Goal: Task Accomplishment & Management: Use online tool/utility

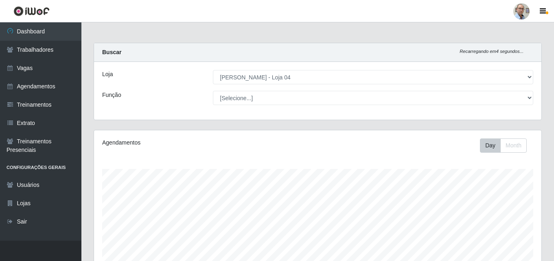
select select "251"
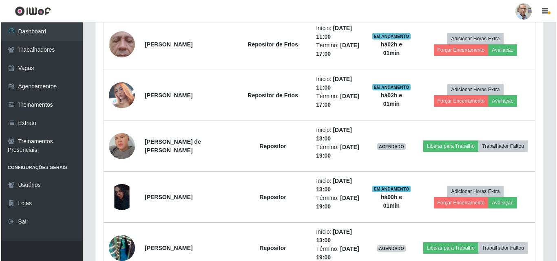
scroll to position [1001, 0]
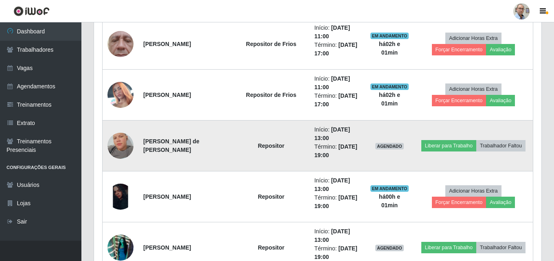
click at [119, 144] on img at bounding box center [121, 146] width 26 height 46
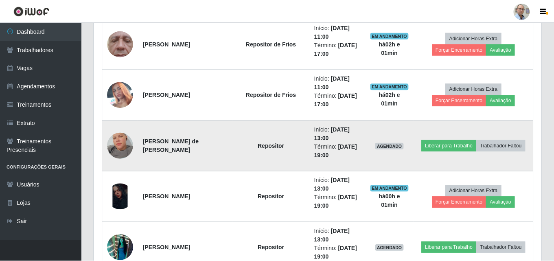
scroll to position [169, 444]
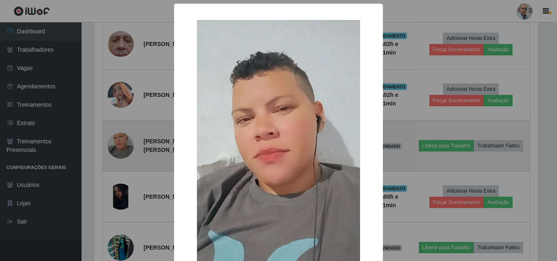
click at [119, 144] on div "× OK Cancel" at bounding box center [278, 130] width 557 height 261
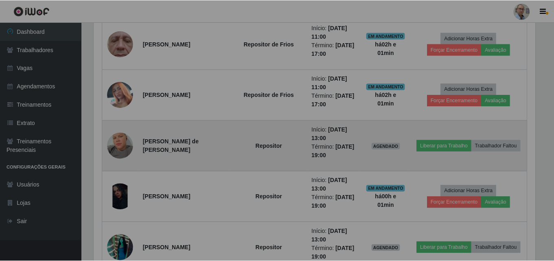
scroll to position [169, 448]
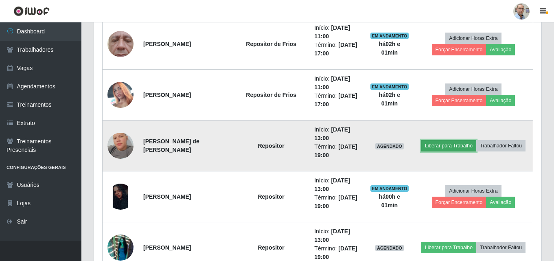
click at [477, 140] on button "Liberar para Trabalho" at bounding box center [449, 145] width 55 height 11
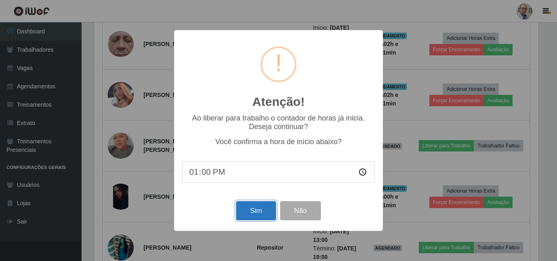
click at [262, 211] on button "Sim" at bounding box center [256, 210] width 40 height 19
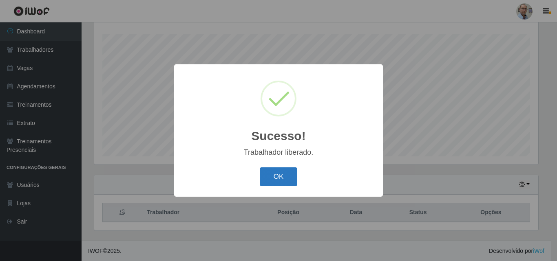
click at [291, 175] on button "OK" at bounding box center [279, 176] width 38 height 19
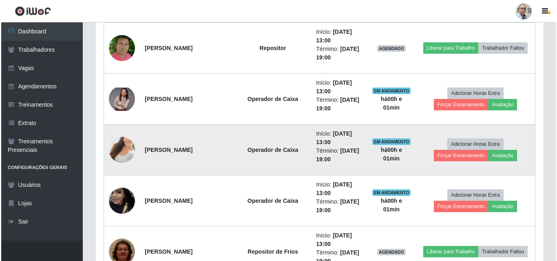
scroll to position [1357, 0]
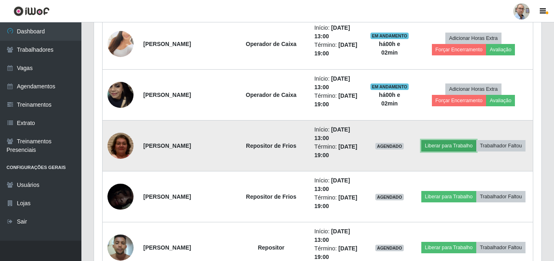
click at [475, 140] on button "Liberar para Trabalho" at bounding box center [449, 145] width 55 height 11
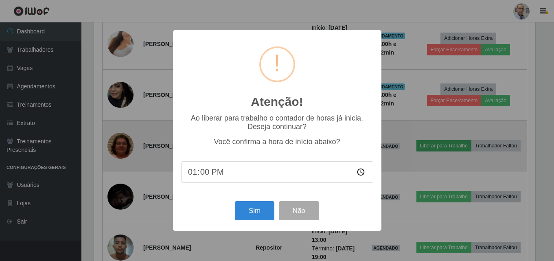
scroll to position [169, 444]
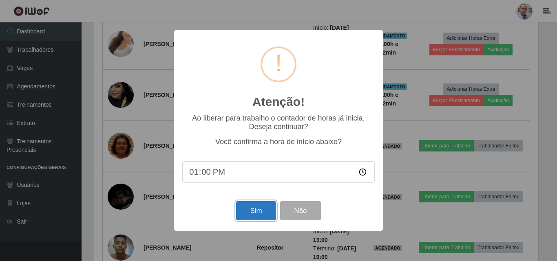
click at [252, 209] on button "Sim" at bounding box center [256, 210] width 40 height 19
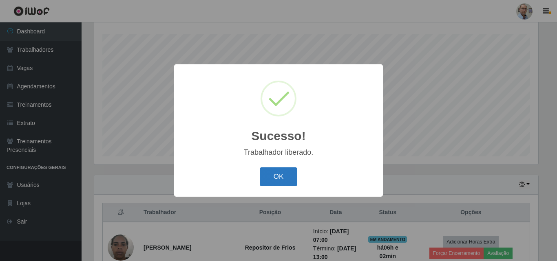
click at [282, 175] on button "OK" at bounding box center [279, 176] width 38 height 19
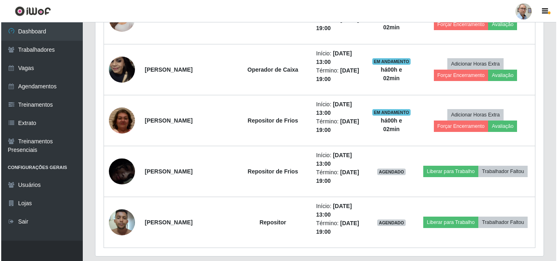
scroll to position [1408, 0]
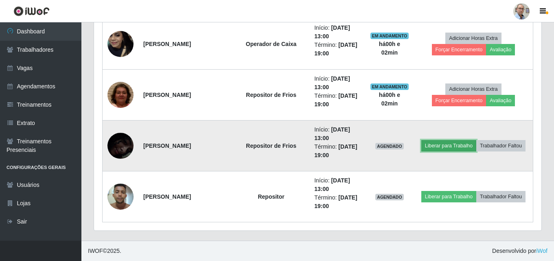
click at [477, 140] on button "Liberar para Trabalho" at bounding box center [449, 145] width 55 height 11
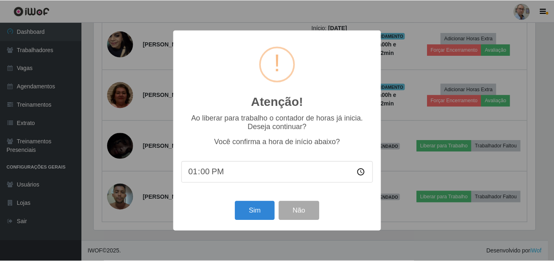
scroll to position [169, 444]
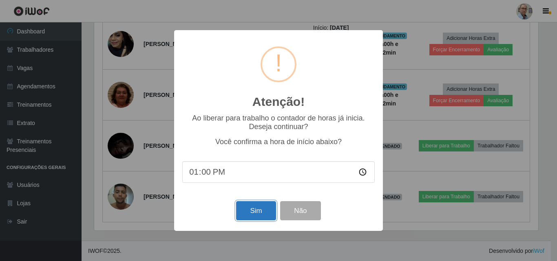
click at [263, 211] on button "Sim" at bounding box center [256, 210] width 40 height 19
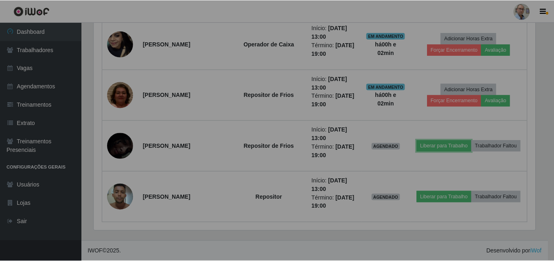
scroll to position [0, 0]
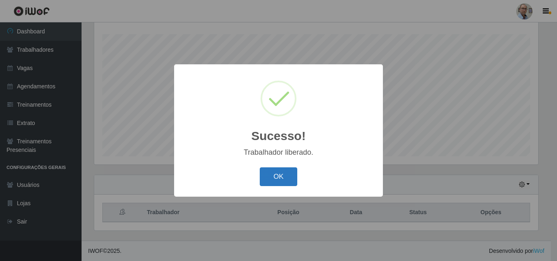
click at [281, 176] on button "OK" at bounding box center [279, 176] width 38 height 19
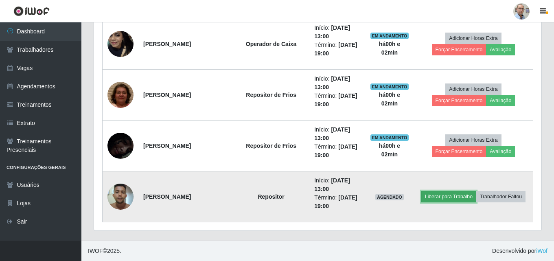
click at [477, 191] on button "Liberar para Trabalho" at bounding box center [449, 196] width 55 height 11
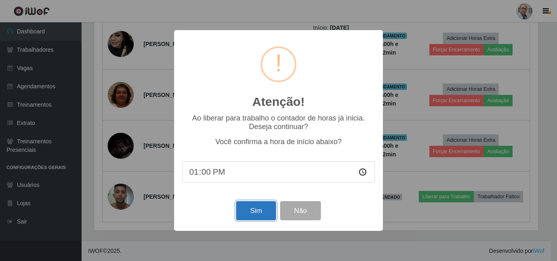
click at [260, 209] on button "Sim" at bounding box center [256, 210] width 40 height 19
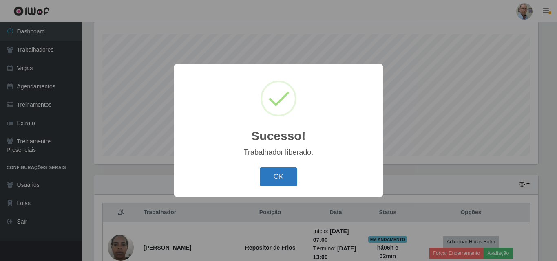
click at [262, 185] on button "OK" at bounding box center [279, 176] width 38 height 19
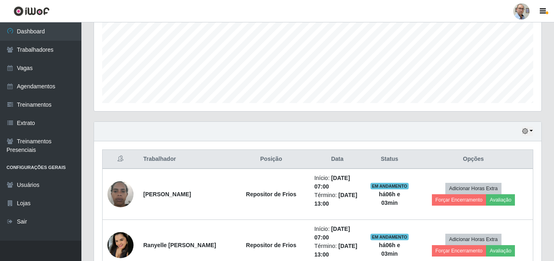
scroll to position [186, 0]
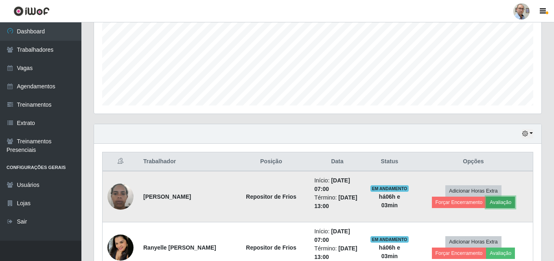
click at [506, 200] on button "Avaliação" at bounding box center [500, 202] width 29 height 11
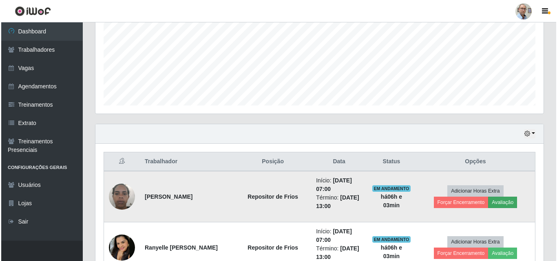
scroll to position [169, 444]
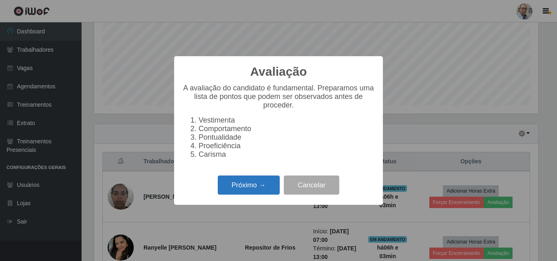
click at [242, 185] on button "Próximo →" at bounding box center [249, 185] width 62 height 19
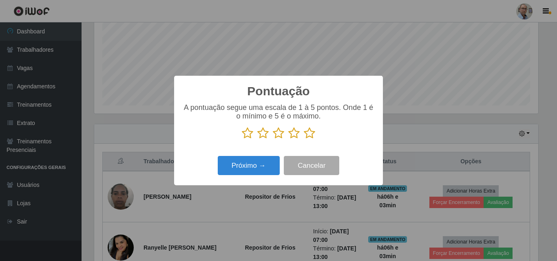
click at [310, 137] on icon at bounding box center [309, 133] width 11 height 12
click at [304, 139] on input "radio" at bounding box center [304, 139] width 0 height 0
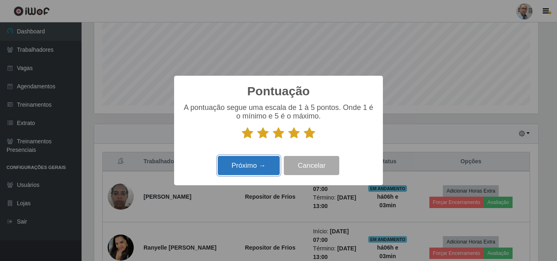
click at [252, 167] on button "Próximo →" at bounding box center [249, 165] width 62 height 19
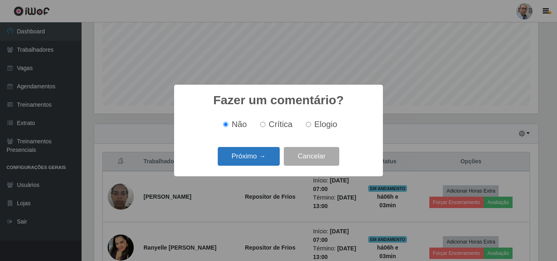
click at [252, 161] on button "Próximo →" at bounding box center [249, 156] width 62 height 19
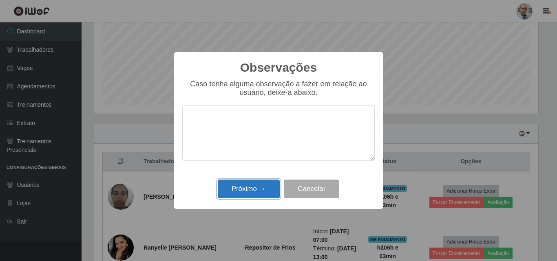
click at [246, 189] on button "Próximo →" at bounding box center [249, 189] width 62 height 19
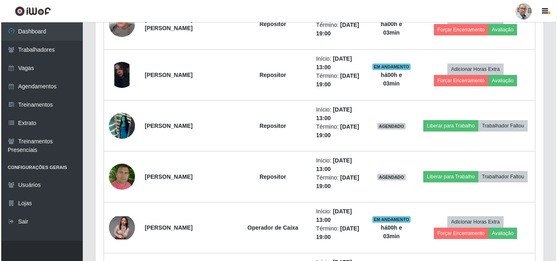
scroll to position [1123, 0]
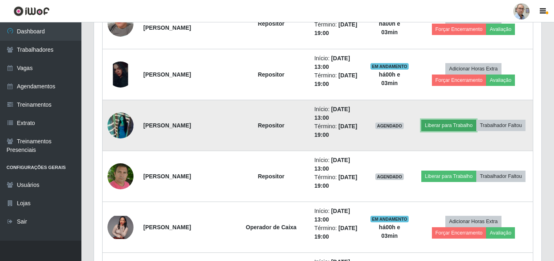
click at [477, 120] on button "Liberar para Trabalho" at bounding box center [449, 125] width 55 height 11
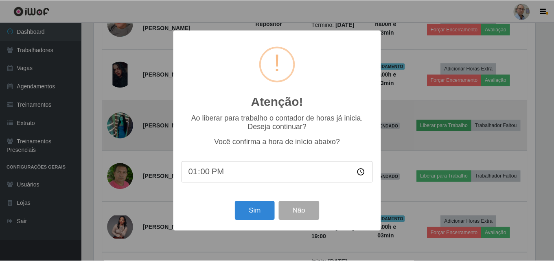
scroll to position [169, 444]
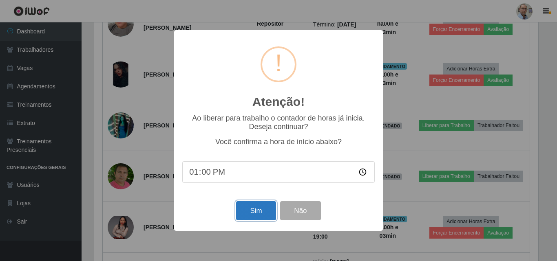
click at [260, 216] on button "Sim" at bounding box center [256, 210] width 40 height 19
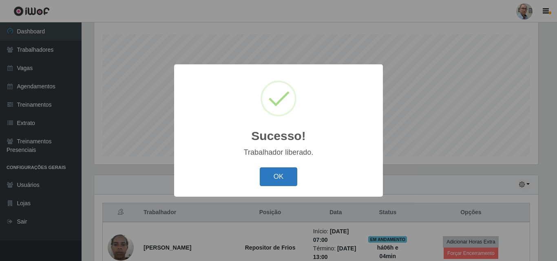
click at [291, 173] on button "OK" at bounding box center [279, 176] width 38 height 19
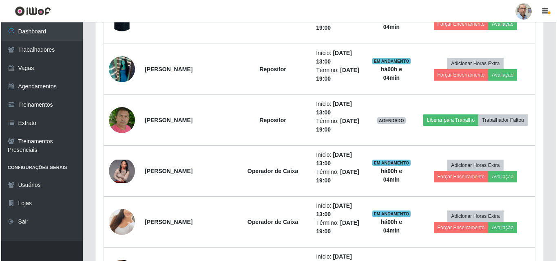
scroll to position [1204, 0]
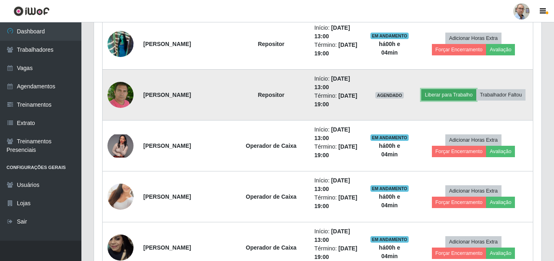
click at [477, 89] on button "Liberar para Trabalho" at bounding box center [449, 94] width 55 height 11
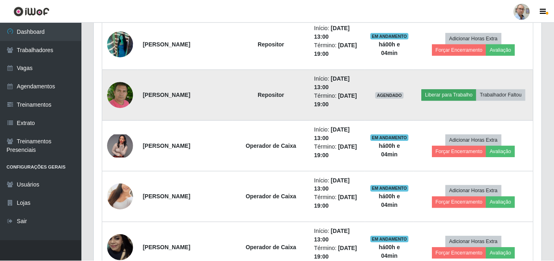
scroll to position [169, 444]
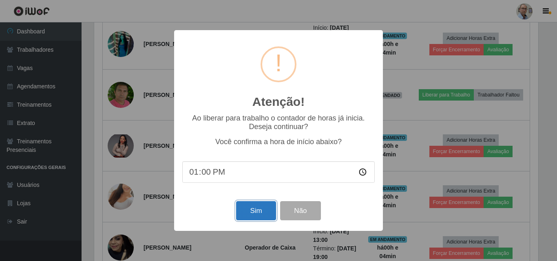
click at [252, 213] on button "Sim" at bounding box center [256, 210] width 40 height 19
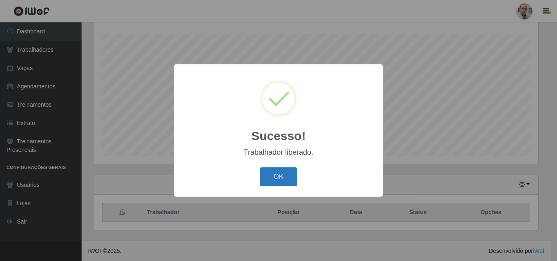
click at [273, 176] on button "OK" at bounding box center [279, 176] width 38 height 19
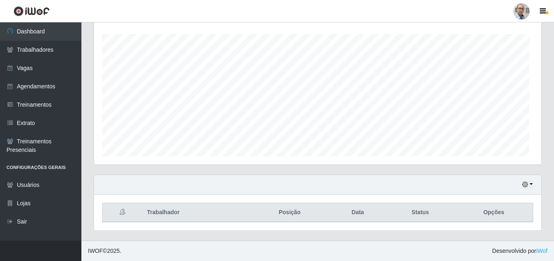
scroll to position [169, 448]
